Goal: Information Seeking & Learning: Learn about a topic

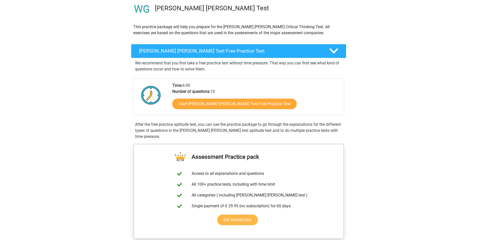
scroll to position [26, 0]
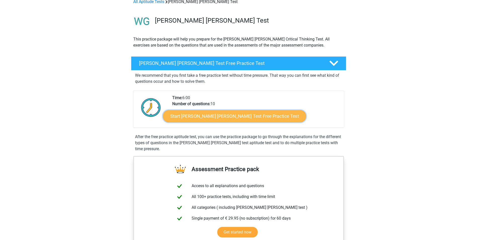
click at [219, 118] on link "Start Watson Glaser Test Free Practice Test" at bounding box center [234, 116] width 143 height 12
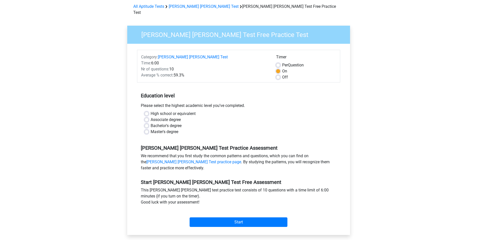
scroll to position [22, 0]
click at [163, 122] on label "Bachelor's degree" at bounding box center [166, 125] width 31 height 6
click at [149, 122] on input "Bachelor's degree" at bounding box center [147, 124] width 4 height 5
radio input "true"
click at [220, 217] on input "Start" at bounding box center [239, 222] width 98 height 10
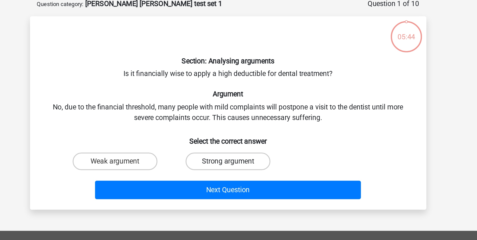
click at [251, 114] on label "Strong argument" at bounding box center [238, 118] width 49 height 10
click at [242, 118] on input "Strong argument" at bounding box center [239, 119] width 3 height 3
radio input "true"
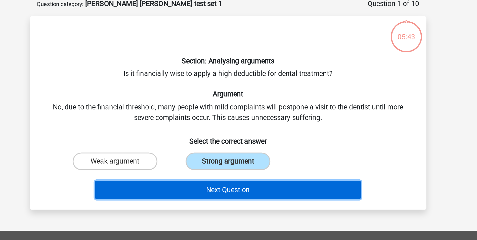
click at [252, 132] on button "Next Question" at bounding box center [238, 134] width 152 height 11
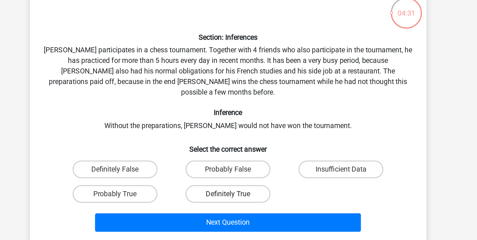
click at [223, 145] on label "Definitely True" at bounding box center [238, 150] width 49 height 10
click at [238, 150] on input "Definitely True" at bounding box center [239, 151] width 3 height 3
radio input "true"
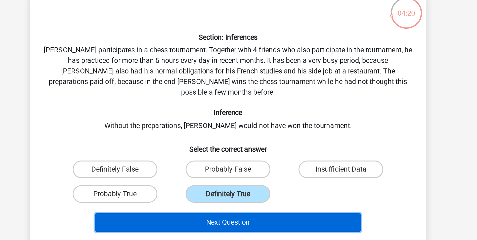
click at [268, 161] on button "Next Question" at bounding box center [238, 166] width 152 height 11
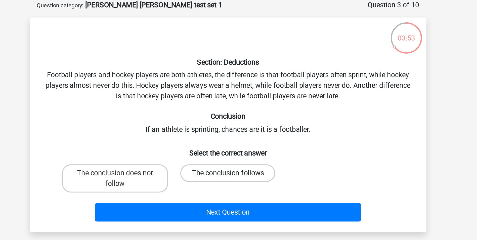
click at [253, 121] on label "The conclusion follows" at bounding box center [238, 124] width 54 height 10
click at [242, 124] on input "The conclusion follows" at bounding box center [239, 125] width 3 height 3
radio input "true"
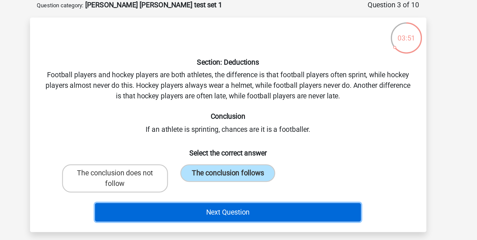
click at [264, 144] on button "Next Question" at bounding box center [238, 146] width 152 height 11
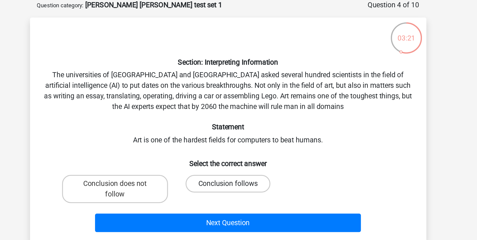
click at [255, 127] on label "Conclusion follows" at bounding box center [238, 130] width 49 height 10
click at [242, 130] on input "Conclusion follows" at bounding box center [239, 131] width 3 height 3
radio input "true"
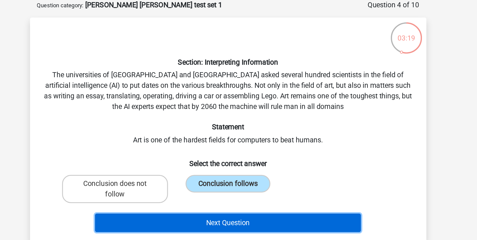
click at [265, 149] on button "Next Question" at bounding box center [238, 152] width 152 height 11
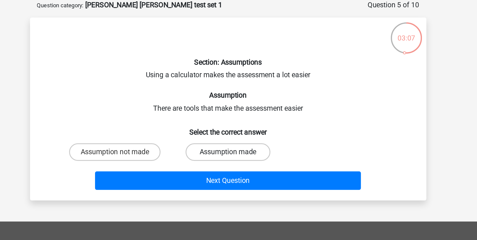
click at [249, 110] on label "Assumption made" at bounding box center [238, 112] width 49 height 10
click at [242, 112] on input "Assumption made" at bounding box center [239, 113] width 3 height 3
radio input "true"
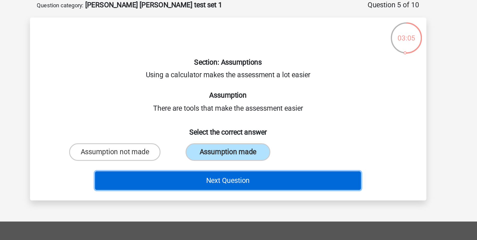
click at [268, 125] on button "Next Question" at bounding box center [238, 128] width 152 height 11
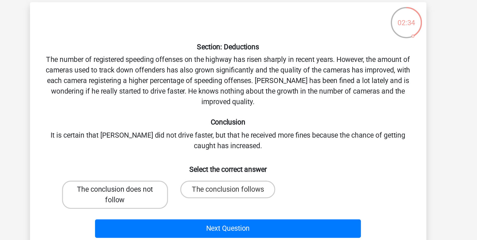
click at [189, 144] on label "The conclusion does not follow" at bounding box center [174, 145] width 61 height 16
click at [177, 144] on input "The conclusion does not follow" at bounding box center [175, 143] width 3 height 3
radio input "true"
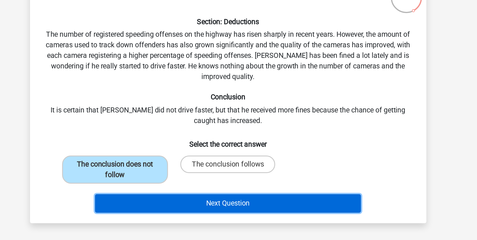
click at [249, 164] on button "Next Question" at bounding box center [238, 164] width 152 height 11
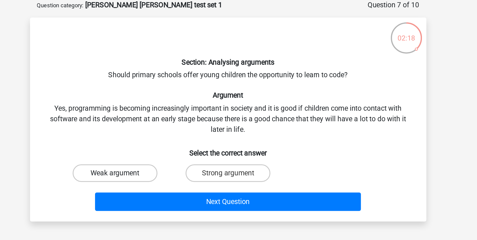
click at [189, 127] on label "Weak argument" at bounding box center [174, 124] width 49 height 10
click at [177, 127] on input "Weak argument" at bounding box center [175, 125] width 3 height 3
radio input "true"
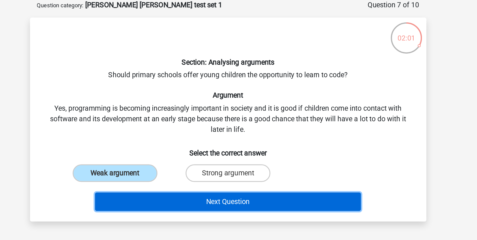
click at [229, 139] on button "Next Question" at bounding box center [238, 140] width 152 height 11
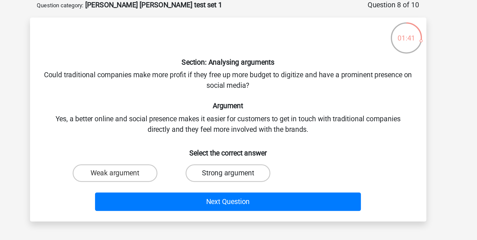
click at [234, 124] on label "Strong argument" at bounding box center [238, 124] width 49 height 10
click at [238, 124] on input "Strong argument" at bounding box center [239, 125] width 3 height 3
radio input "true"
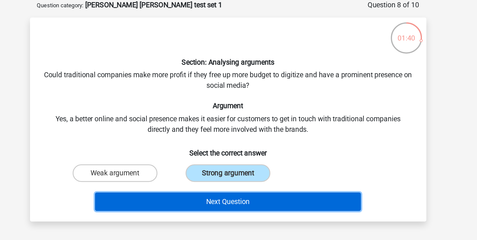
click at [254, 138] on button "Next Question" at bounding box center [238, 140] width 152 height 11
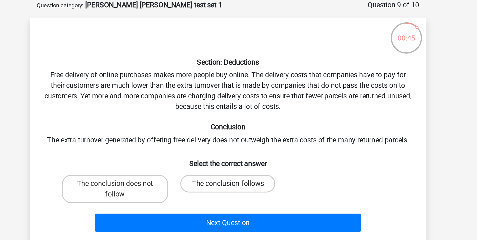
click at [224, 128] on label "The conclusion follows" at bounding box center [238, 130] width 54 height 10
click at [238, 130] on input "The conclusion follows" at bounding box center [239, 131] width 3 height 3
radio input "true"
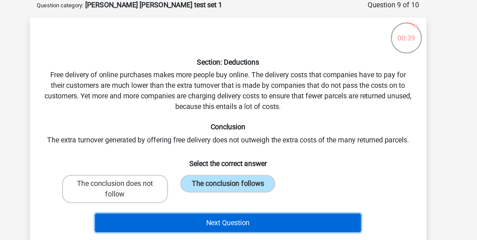
click at [243, 152] on button "Next Question" at bounding box center [238, 152] width 152 height 11
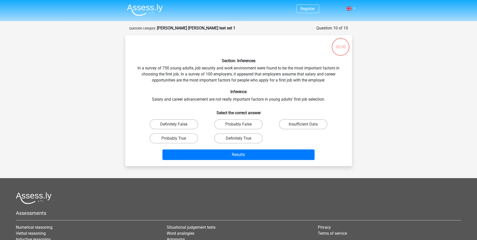
scroll to position [25, 0]
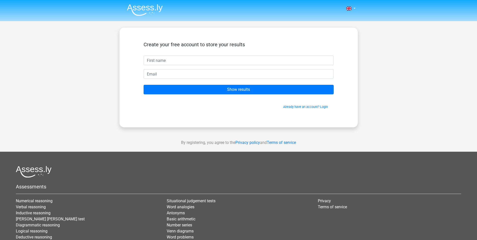
click at [215, 58] on input "text" at bounding box center [239, 61] width 190 height 10
type input "[PERSON_NAME]"
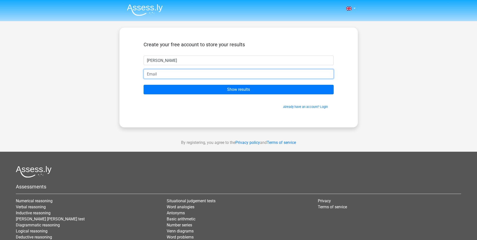
click at [205, 74] on input "email" at bounding box center [239, 74] width 190 height 10
type input "[PERSON_NAME][EMAIL_ADDRESS][PERSON_NAME][DOMAIN_NAME]"
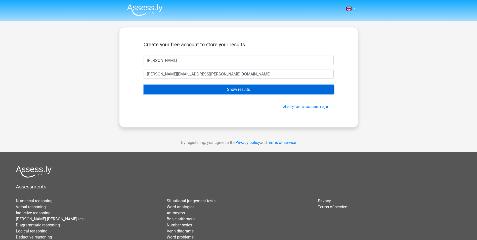
click at [201, 92] on input "Show results" at bounding box center [239, 90] width 190 height 10
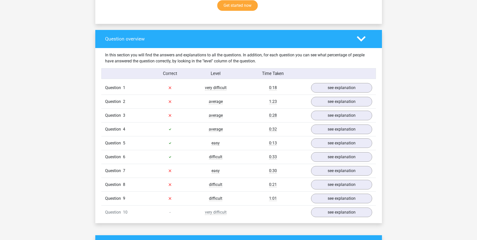
scroll to position [347, 0]
click at [325, 85] on link "see explanation" at bounding box center [341, 87] width 70 height 11
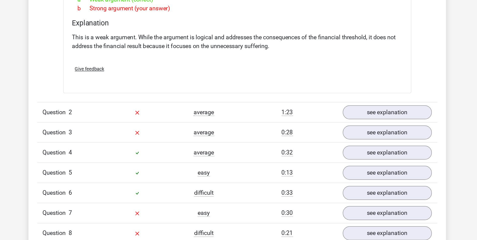
scroll to position [429, 0]
click at [319, 151] on link "see explanation" at bounding box center [341, 152] width 70 height 11
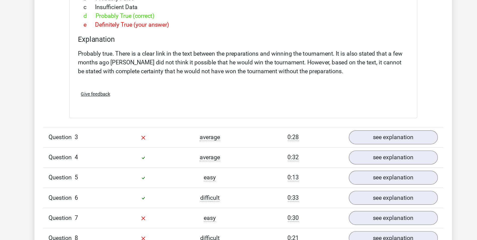
scroll to position [591, 0]
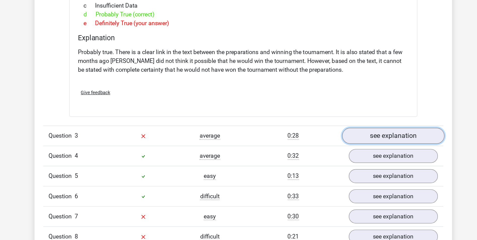
click at [323, 169] on link "see explanation" at bounding box center [341, 168] width 70 height 11
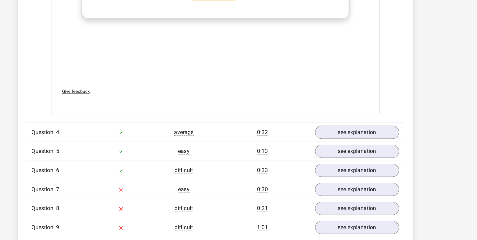
scroll to position [881, 0]
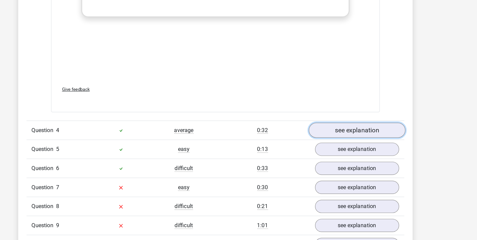
click at [329, 161] on link "see explanation" at bounding box center [341, 160] width 70 height 11
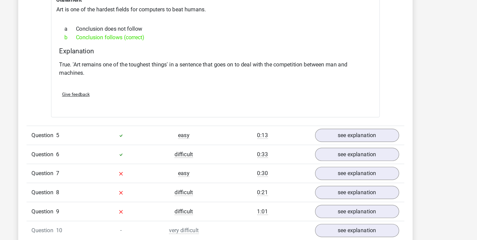
scroll to position [1040, 0]
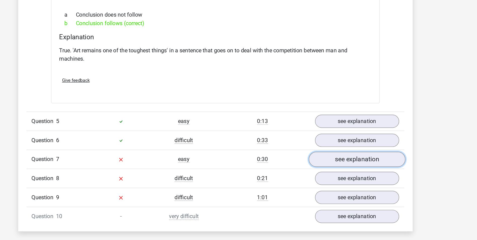
click at [330, 175] on link "see explanation" at bounding box center [341, 180] width 70 height 11
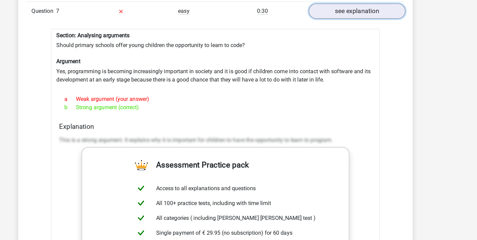
scroll to position [1156, 0]
